Goal: Task Accomplishment & Management: Use online tool/utility

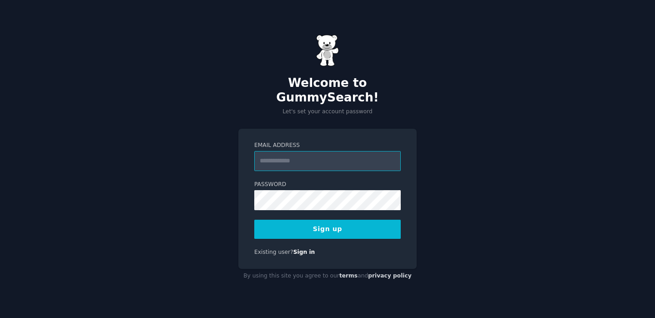
click at [289, 157] on input "Email Address" at bounding box center [327, 161] width 147 height 20
type input "**********"
click at [206, 201] on div "**********" at bounding box center [327, 159] width 655 height 318
click at [341, 223] on button "Sign up" at bounding box center [327, 229] width 147 height 19
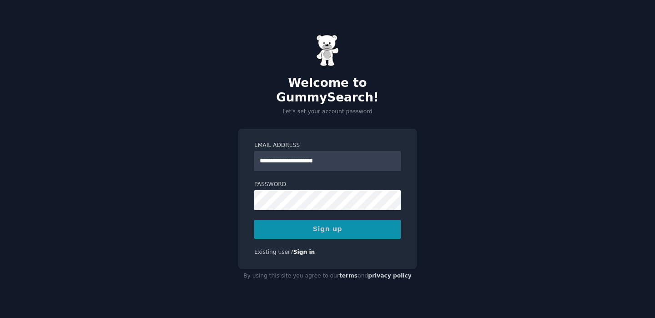
click at [341, 223] on div "Sign up" at bounding box center [327, 229] width 147 height 19
click at [323, 223] on div "Sign up" at bounding box center [327, 229] width 147 height 19
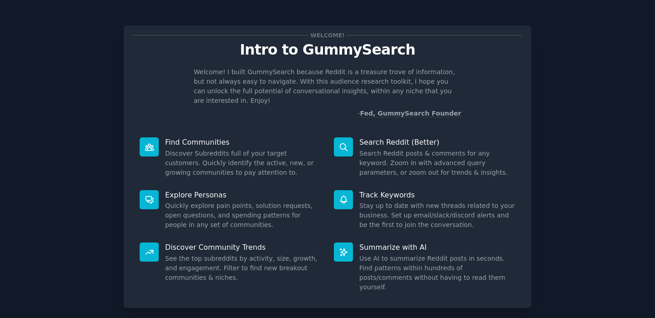
scroll to position [38, 0]
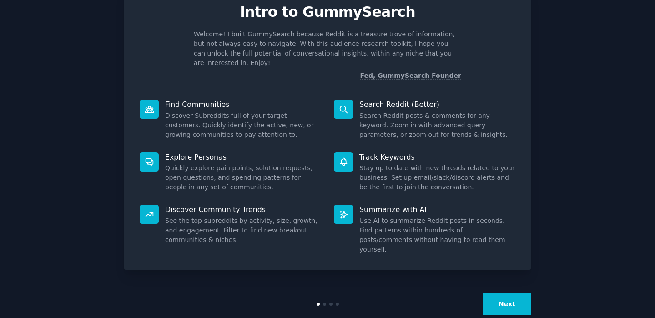
click at [515, 293] on button "Next" at bounding box center [507, 304] width 49 height 22
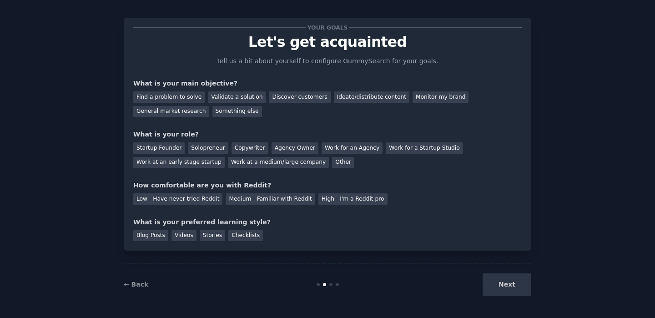
click at [511, 286] on div "Next" at bounding box center [464, 285] width 136 height 22
click at [507, 284] on div "Next" at bounding box center [464, 285] width 136 height 22
click at [507, 288] on div "Next" at bounding box center [464, 285] width 136 height 22
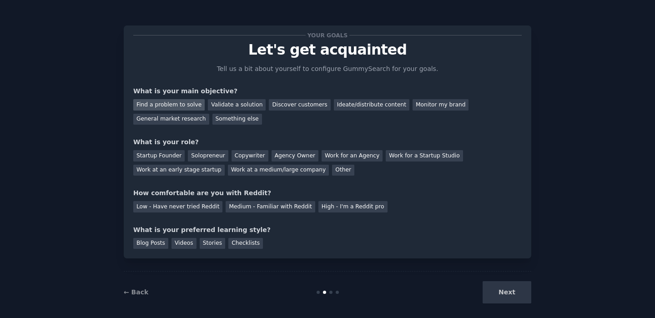
click at [167, 105] on div "Find a problem to solve" at bounding box center [168, 104] width 71 height 11
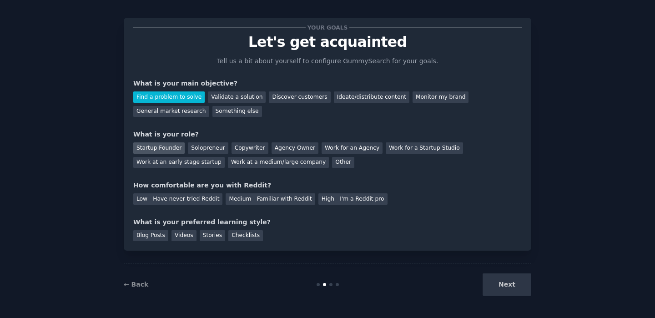
click at [160, 147] on div "Startup Founder" at bounding box center [158, 147] width 51 height 11
click at [286, 201] on div "Medium - Familiar with Reddit" at bounding box center [270, 198] width 89 height 11
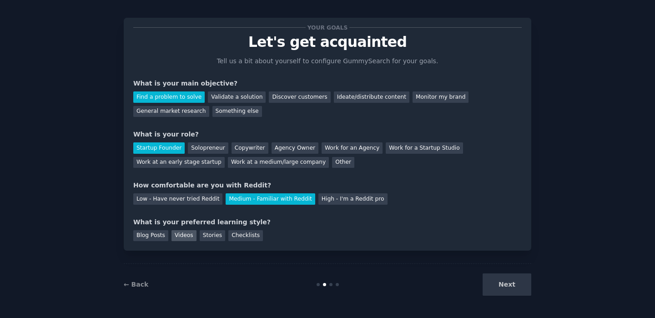
click at [177, 234] on div "Videos" at bounding box center [184, 235] width 25 height 11
click at [151, 238] on div "Blog Posts" at bounding box center [150, 235] width 35 height 11
click at [179, 234] on div "Videos" at bounding box center [184, 235] width 25 height 11
click at [143, 234] on div "Blog Posts" at bounding box center [150, 235] width 35 height 11
click at [185, 237] on div "Videos" at bounding box center [184, 235] width 25 height 11
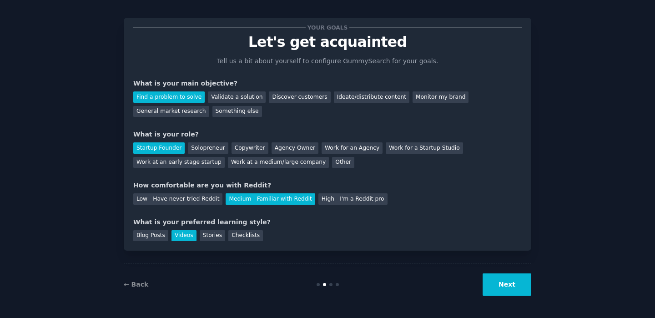
click at [513, 287] on button "Next" at bounding box center [507, 285] width 49 height 22
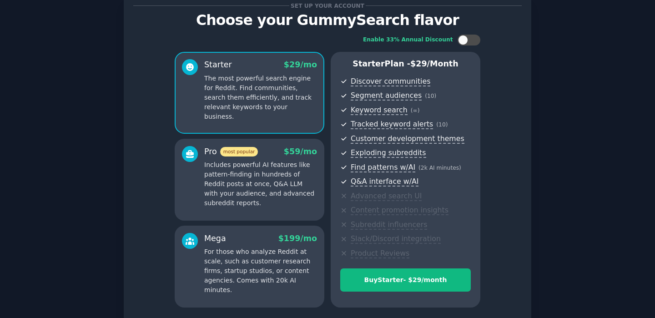
scroll to position [106, 0]
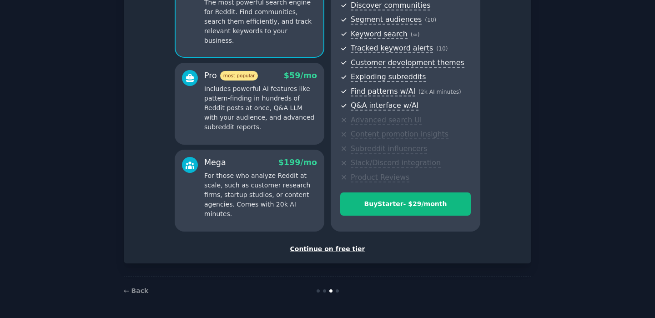
click at [331, 250] on div "Continue on free tier" at bounding box center [327, 249] width 389 height 10
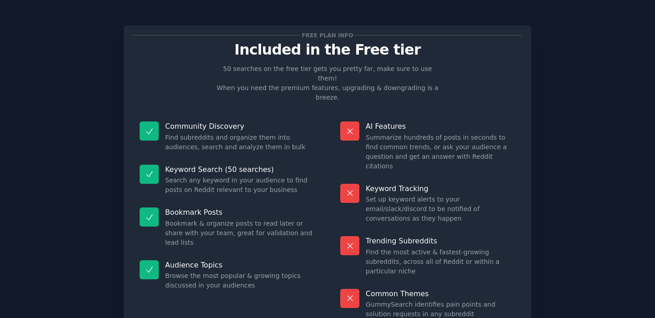
scroll to position [36, 0]
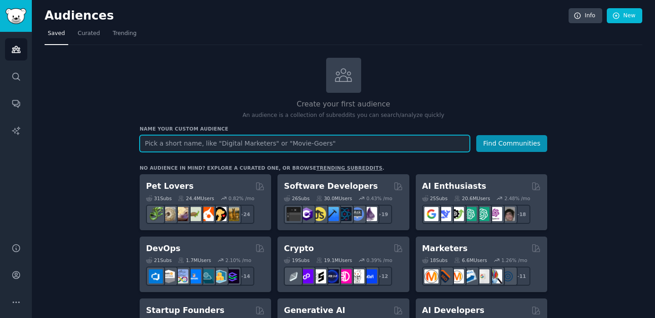
click at [275, 151] on input "text" at bounding box center [305, 143] width 330 height 17
type input "տ"
type input "travel"
click at [477, 135] on button "Find Communities" at bounding box center [512, 143] width 71 height 17
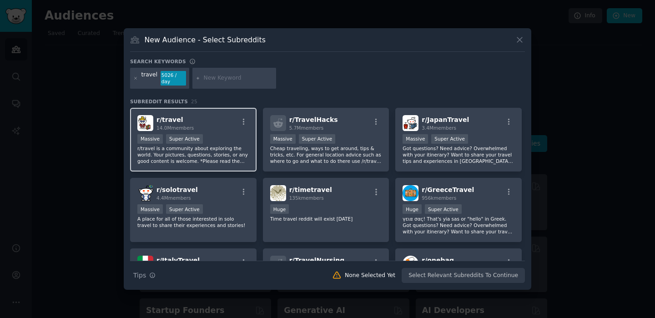
click at [204, 147] on p "r/travel is a community about exploring the world. Your pictures, questions, st…" at bounding box center [193, 154] width 112 height 19
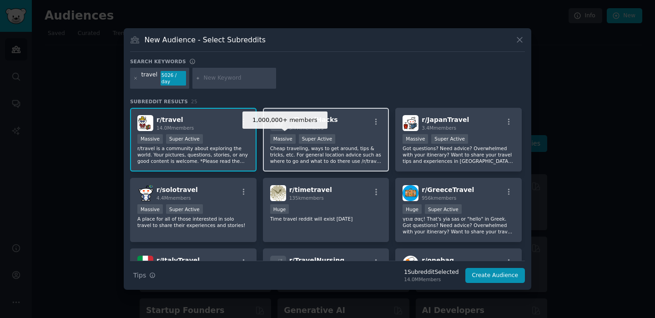
click at [301, 140] on div "Super Active" at bounding box center [317, 139] width 37 height 10
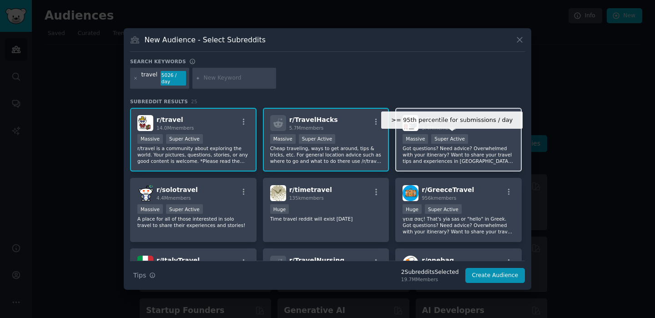
click at [453, 136] on div "Super Active" at bounding box center [450, 139] width 37 height 10
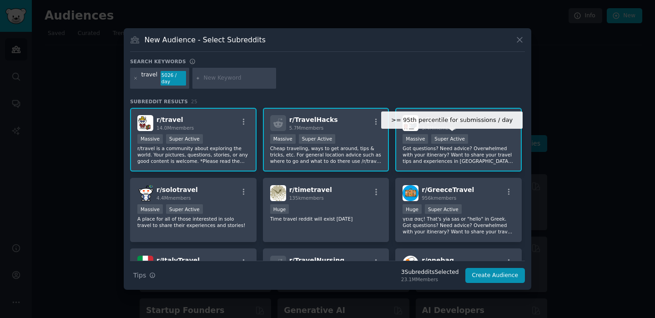
click at [456, 136] on div "Super Active" at bounding box center [450, 139] width 37 height 10
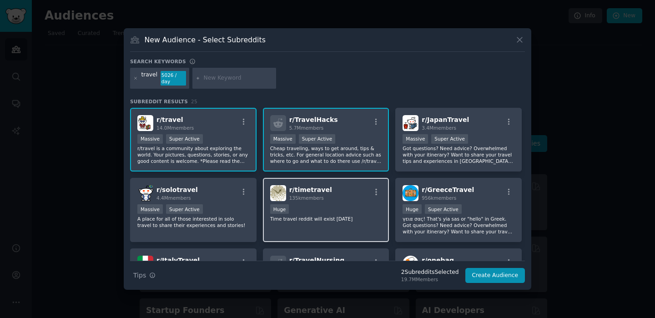
click at [360, 212] on div "Huge" at bounding box center [326, 209] width 112 height 11
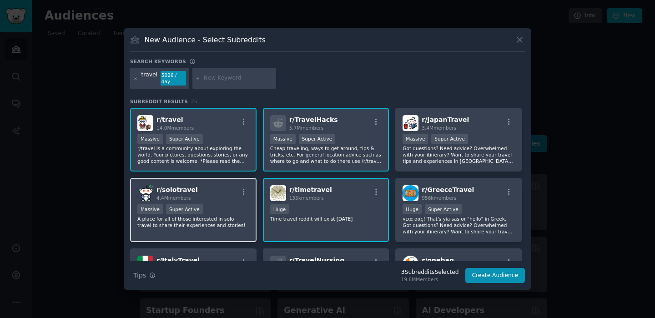
click at [191, 190] on span "r/ solotravel" at bounding box center [177, 189] width 41 height 7
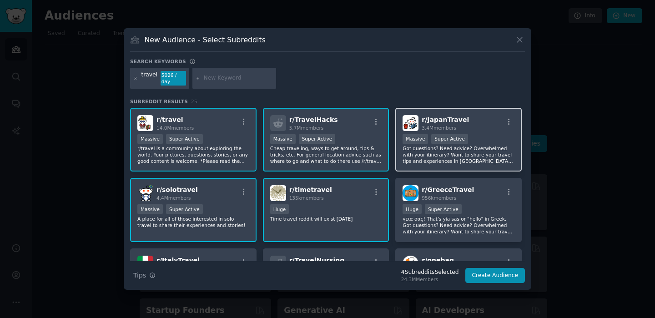
click at [448, 126] on span "3.4M members" at bounding box center [439, 127] width 35 height 5
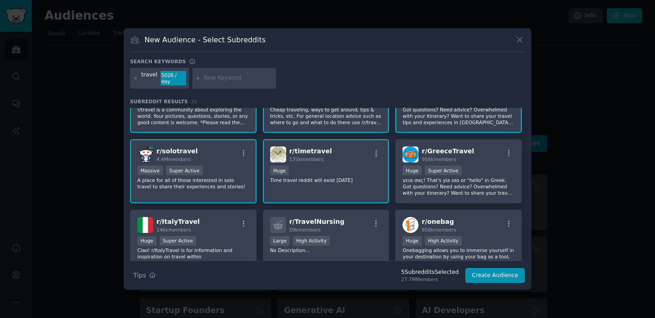
scroll to position [56, 0]
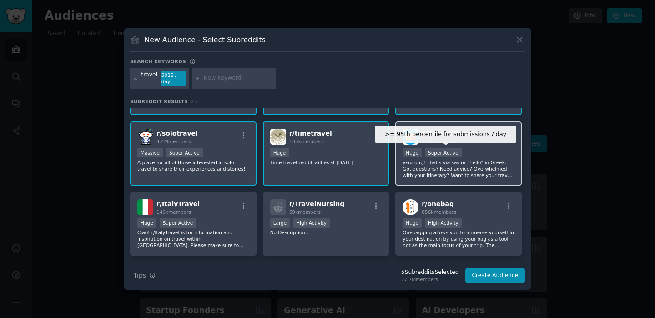
click at [455, 147] on div "r/ GreeceTravel 956k members >= 95th percentile for submissions / day Huge Supe…" at bounding box center [459, 154] width 127 height 64
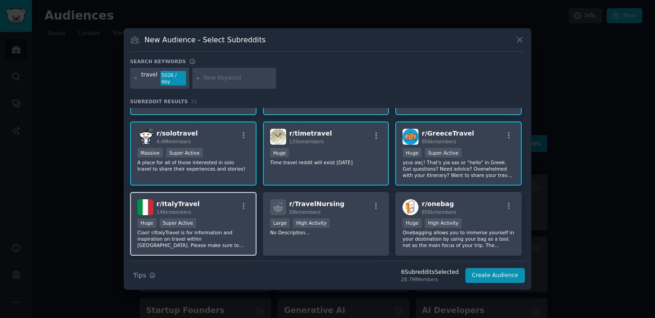
click at [186, 216] on div "r/ ItalyTravel 146k members Huge Super Active Ciao! r/ItalyTravel is for inform…" at bounding box center [193, 224] width 127 height 64
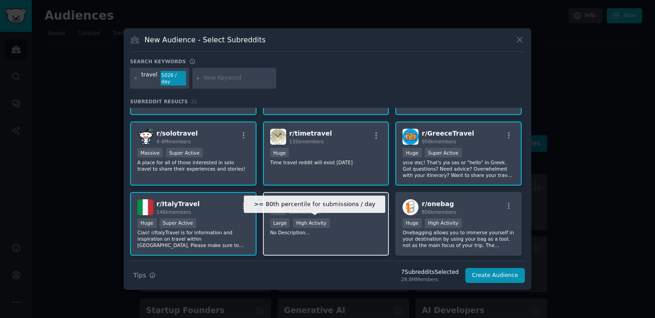
click at [307, 226] on div "High Activity" at bounding box center [311, 223] width 37 height 10
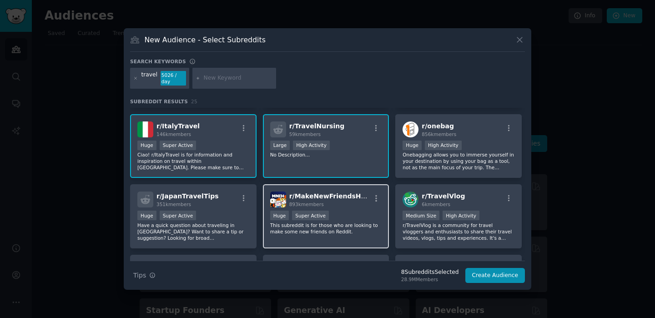
scroll to position [137, 0]
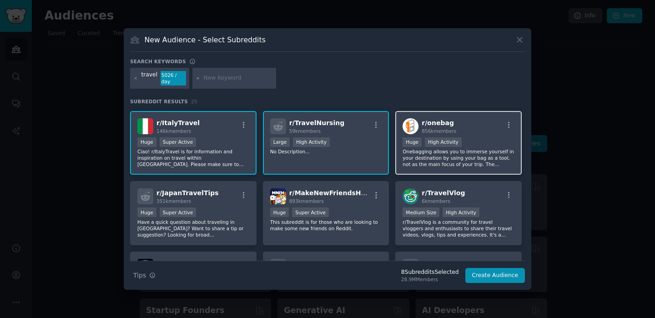
click at [437, 148] on div "Huge High Activity" at bounding box center [459, 142] width 112 height 11
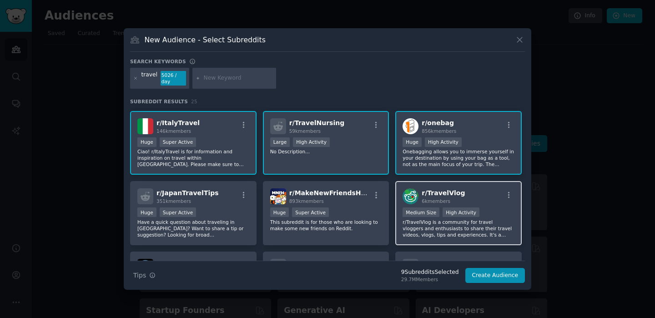
click at [432, 188] on div "r/ TravelVlog 6k members Medium Size High Activity r/TravelVlog is a community …" at bounding box center [459, 213] width 127 height 64
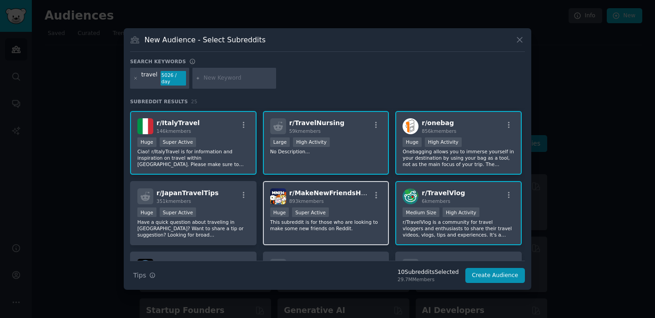
click at [325, 204] on div "893k members" at bounding box center [330, 201] width 81 height 6
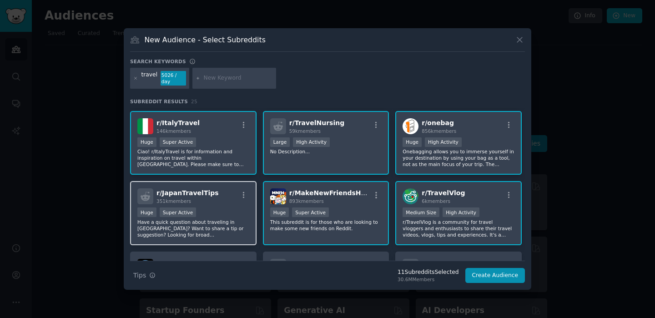
click at [202, 206] on div "r/ JapanTravelTips 351k members Huge Super Active Have a quick question about t…" at bounding box center [193, 213] width 127 height 64
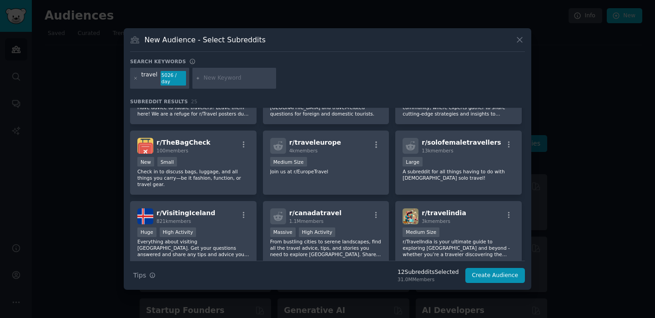
scroll to position [340, 0]
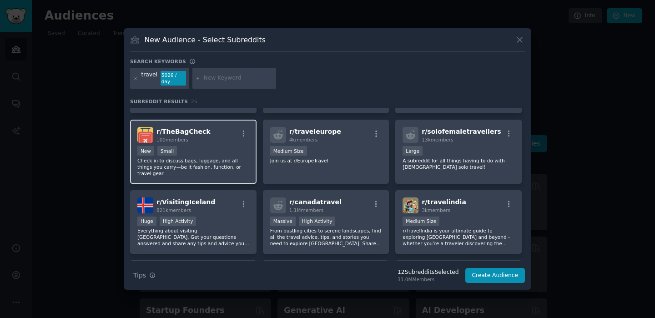
click at [200, 157] on p "Check in to discuss bags, luggage, and all things you carry—be it fashion, func…" at bounding box center [193, 166] width 112 height 19
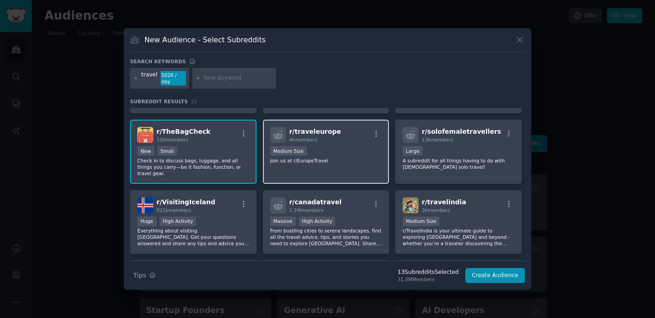
click at [324, 165] on div "r/ traveleurope 4k members Medium Size Join us at r/EuropeTravel" at bounding box center [326, 152] width 127 height 64
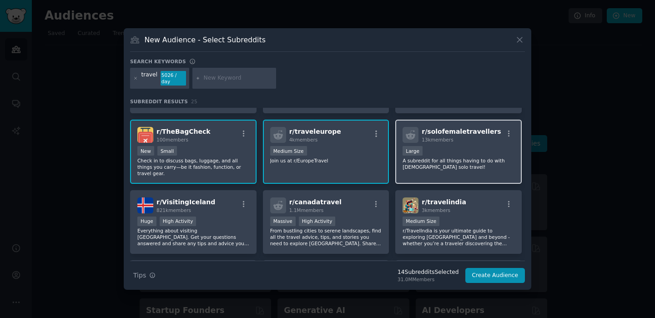
click at [457, 163] on p "A subreddit for all things having to do with female solo travel!" at bounding box center [459, 163] width 112 height 13
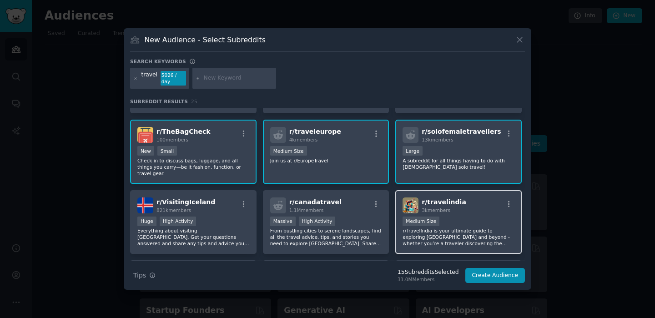
click at [453, 218] on div "Medium Size" at bounding box center [459, 222] width 112 height 11
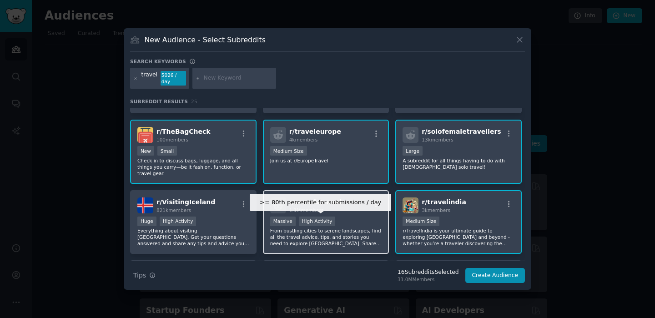
click at [328, 221] on div "High Activity" at bounding box center [317, 222] width 37 height 10
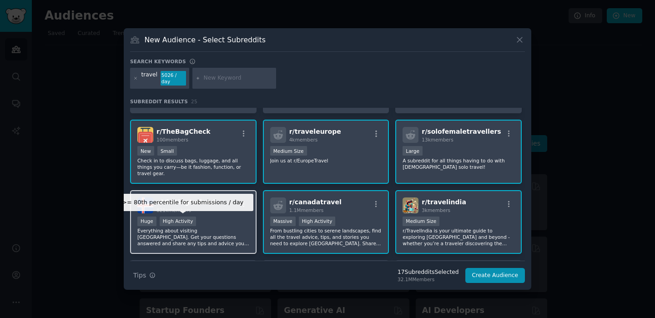
click at [193, 218] on div "High Activity" at bounding box center [178, 222] width 37 height 10
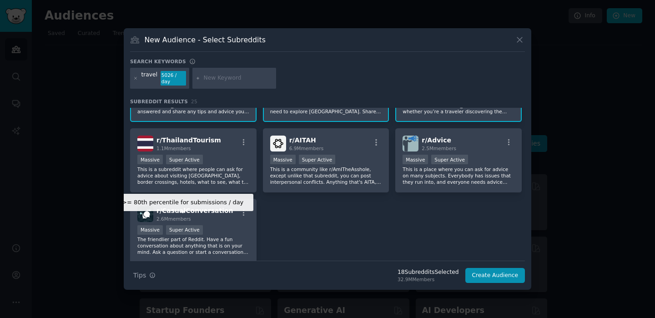
scroll to position [505, 0]
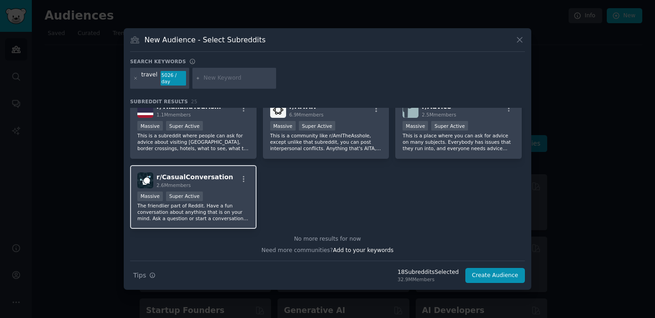
click at [211, 206] on p "The friendlier part of Reddit. Have a fun conversation about anything that is o…" at bounding box center [193, 212] width 112 height 19
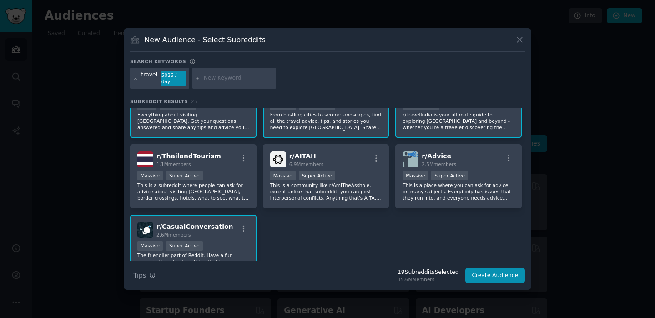
scroll to position [454, 0]
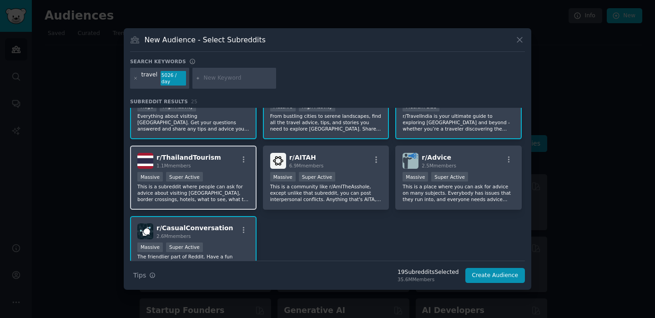
click at [212, 199] on p "This is a subreddit where people can ask for advice about visiting Thailand, bo…" at bounding box center [193, 192] width 112 height 19
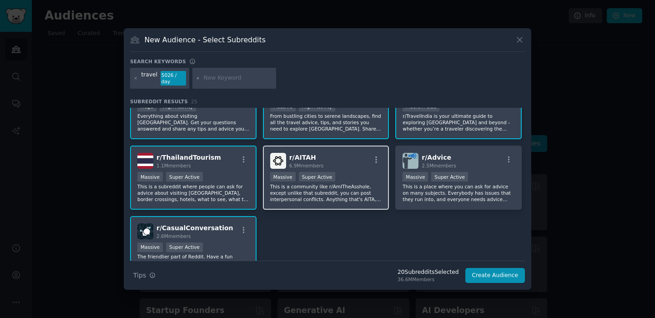
click at [318, 190] on p "This is a community like r/AmITheAsshole, except unlike that subreddit, you can…" at bounding box center [326, 192] width 112 height 19
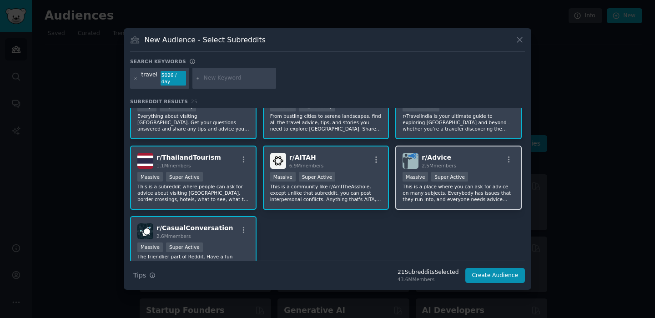
click at [439, 189] on p "This is a place where you can ask for advice on many subjects. Everybody has is…" at bounding box center [459, 192] width 112 height 19
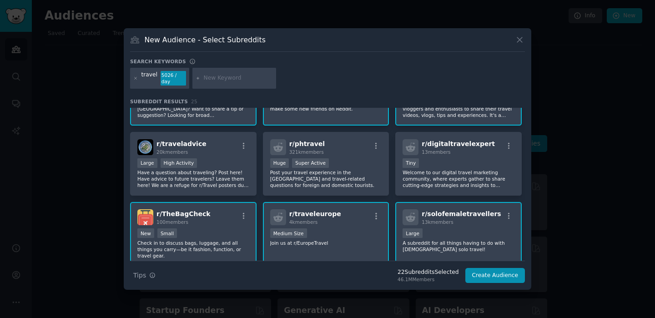
scroll to position [251, 0]
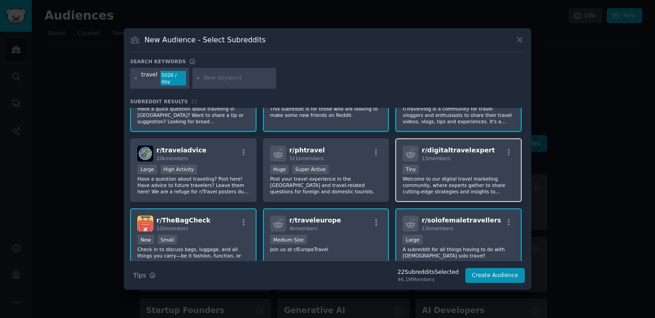
click at [455, 168] on div "Tiny" at bounding box center [459, 170] width 112 height 11
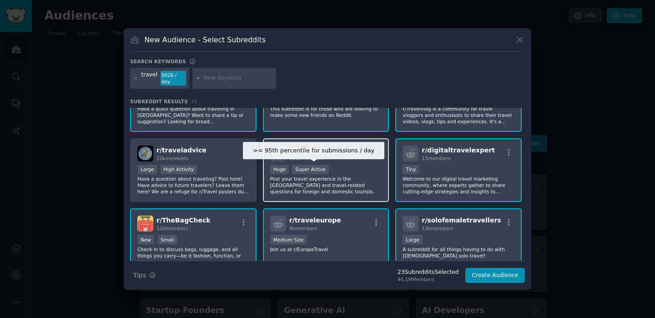
click at [317, 173] on div "Super Active" at bounding box center [310, 170] width 37 height 10
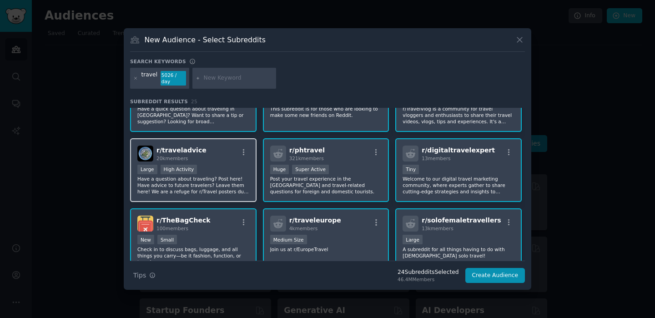
click at [202, 173] on div "Large High Activity" at bounding box center [193, 170] width 112 height 11
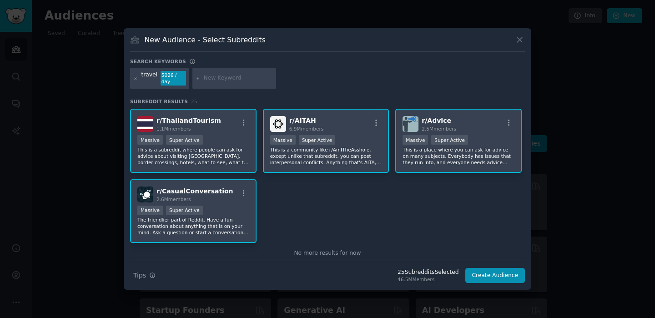
scroll to position [505, 0]
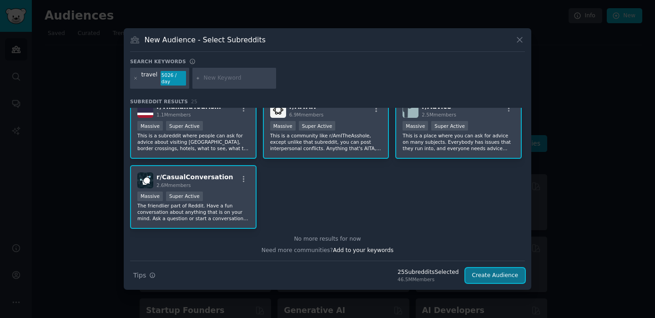
click at [504, 274] on button "Create Audience" at bounding box center [496, 275] width 60 height 15
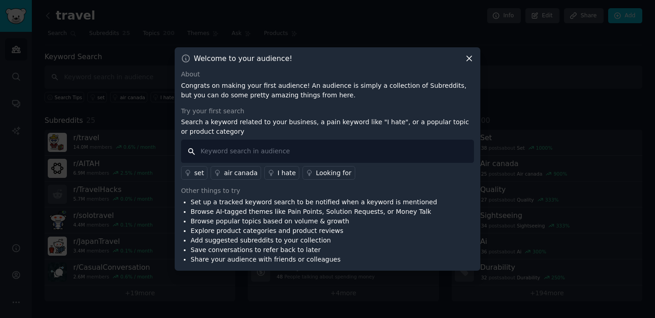
click at [236, 147] on input "text" at bounding box center [327, 151] width 293 height 23
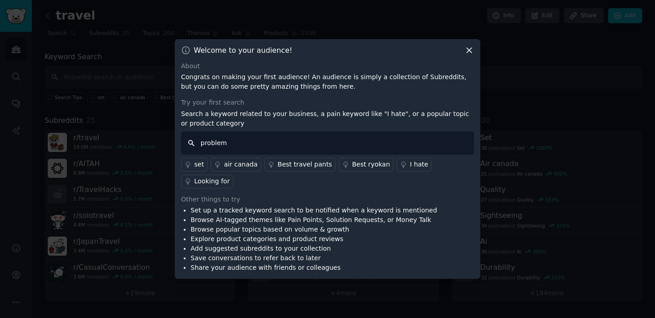
type input "problem"
click at [230, 178] on div "Looking for" at bounding box center [212, 182] width 36 height 10
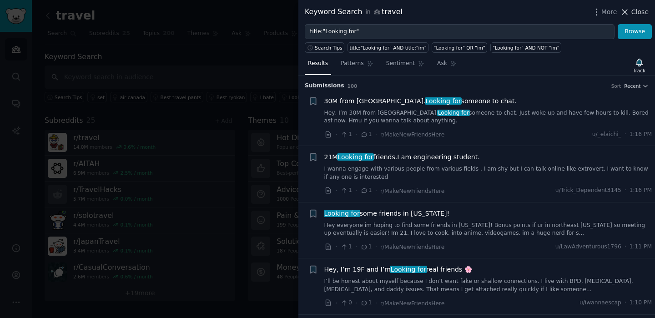
click at [635, 10] on span "Close" at bounding box center [640, 12] width 17 height 10
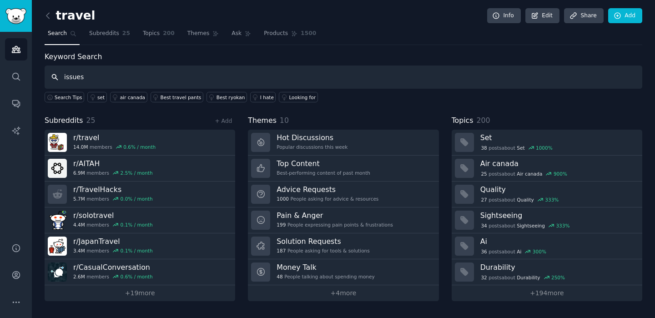
type input "issues"
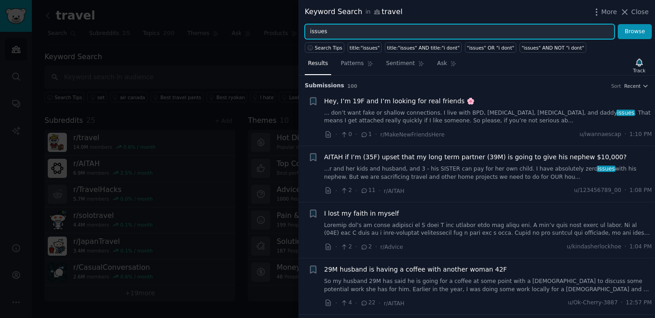
drag, startPoint x: 335, startPoint y: 32, endPoint x: 303, endPoint y: 32, distance: 31.4
click at [303, 32] on div "issues Browse" at bounding box center [477, 31] width 357 height 15
type input "problem"
click at [618, 24] on button "Browse" at bounding box center [635, 31] width 34 height 15
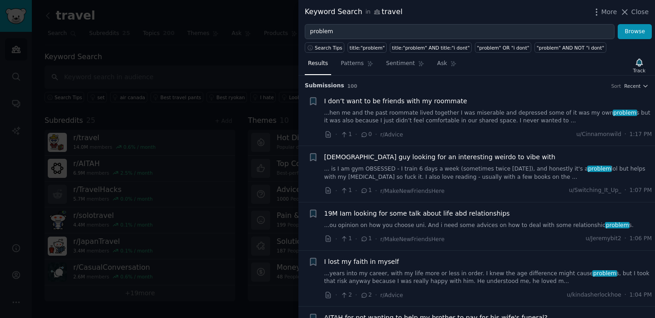
click at [237, 10] on div at bounding box center [327, 159] width 655 height 318
